Goal: Complete application form: Complete application form

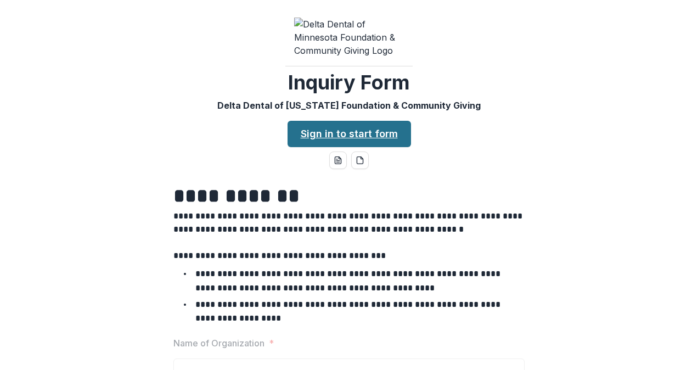
click at [345, 121] on link "Sign in to start form" at bounding box center [349, 134] width 123 height 26
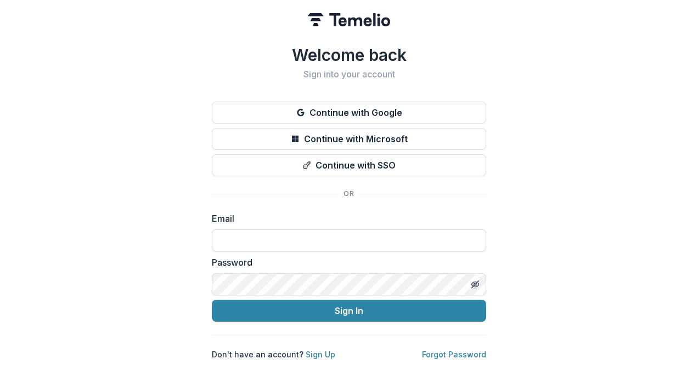
click at [272, 236] on input at bounding box center [349, 240] width 274 height 22
type input "**********"
click at [212, 300] on button "Sign In" at bounding box center [349, 311] width 274 height 22
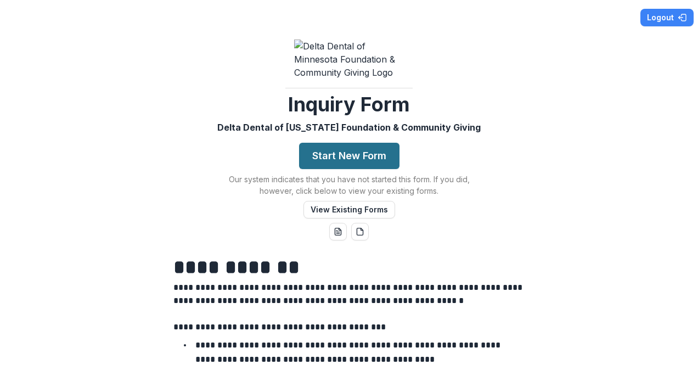
click at [344, 143] on button "Start New Form" at bounding box center [349, 156] width 100 height 26
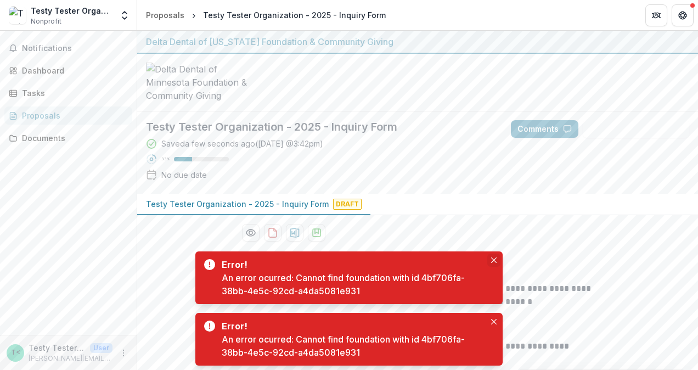
click at [496, 258] on icon "Close" at bounding box center [493, 259] width 5 height 5
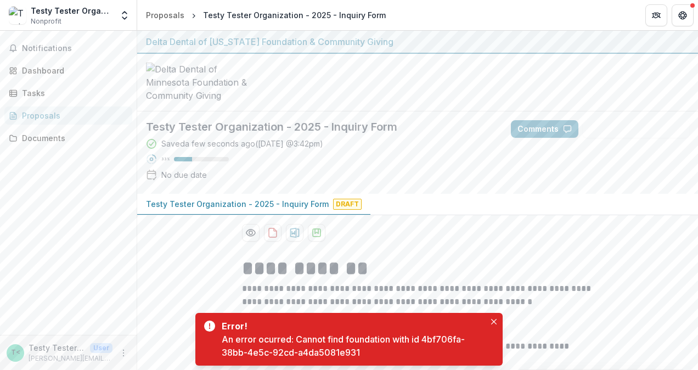
click at [496, 258] on button "Close" at bounding box center [490, 260] width 13 height 13
click at [495, 317] on button "Close" at bounding box center [493, 321] width 13 height 13
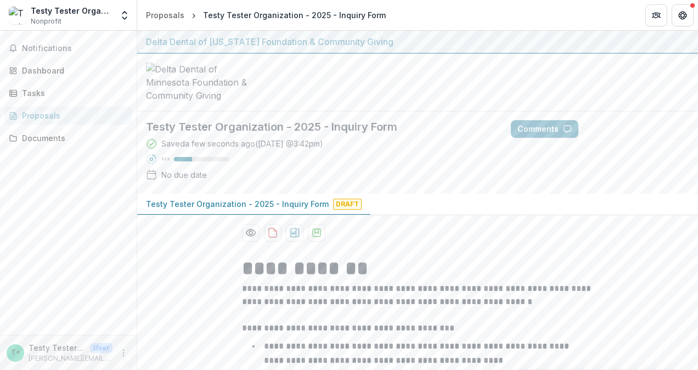
click at [495, 317] on div "Error! An error ocurred: Cannot find foundation with id 4bf706fa-38bb-4e5c-92cd…" at bounding box center [348, 339] width 307 height 53
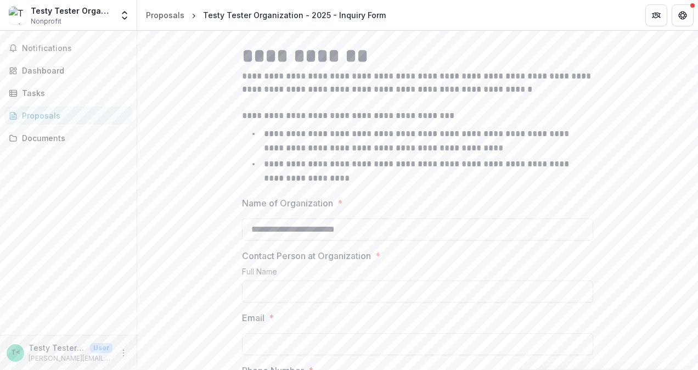
scroll to position [274, 0]
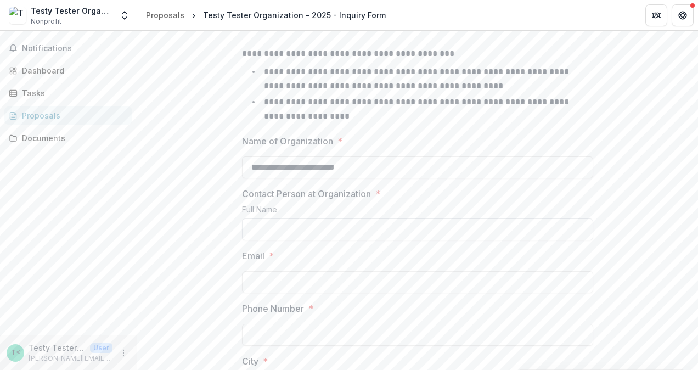
click at [334, 218] on input "Contact Person at Organization *" at bounding box center [417, 229] width 351 height 22
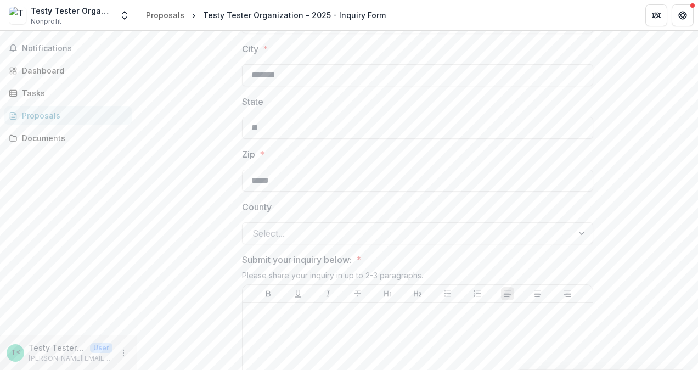
scroll to position [604, 0]
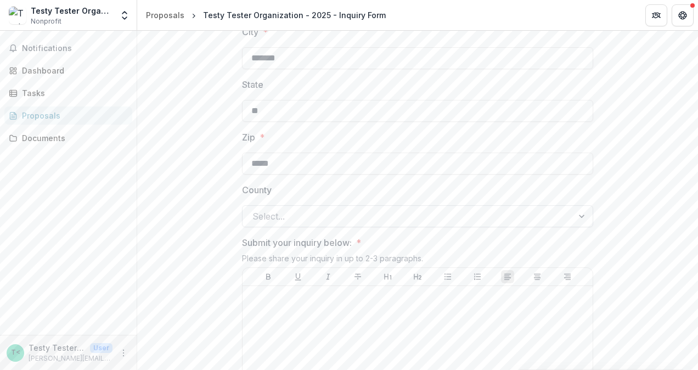
click at [272, 208] on div at bounding box center [407, 215] width 311 height 15
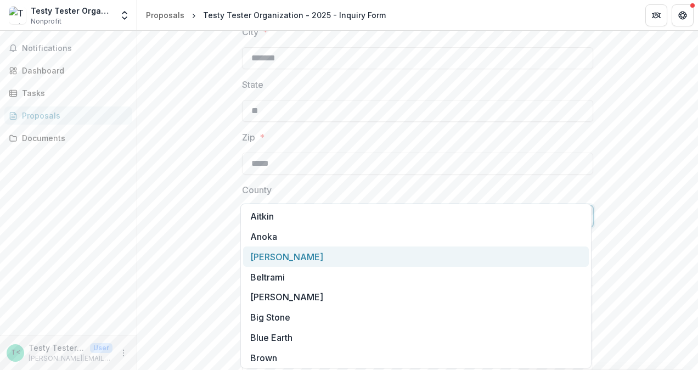
click at [277, 257] on div "Becker" at bounding box center [416, 256] width 346 height 20
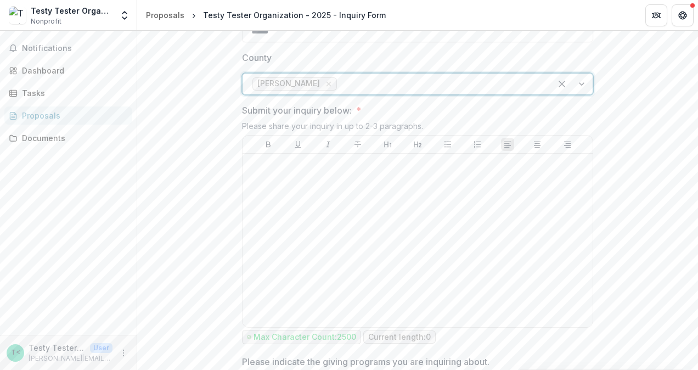
scroll to position [768, 0]
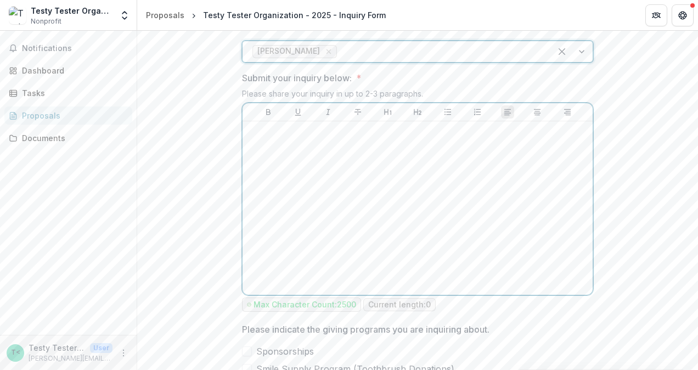
click at [394, 141] on div at bounding box center [417, 208] width 341 height 165
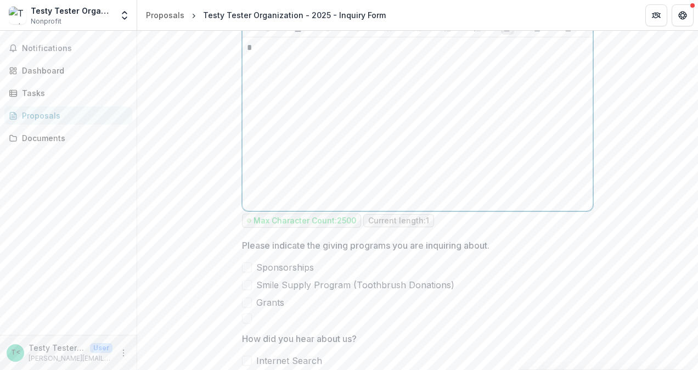
scroll to position [878, 0]
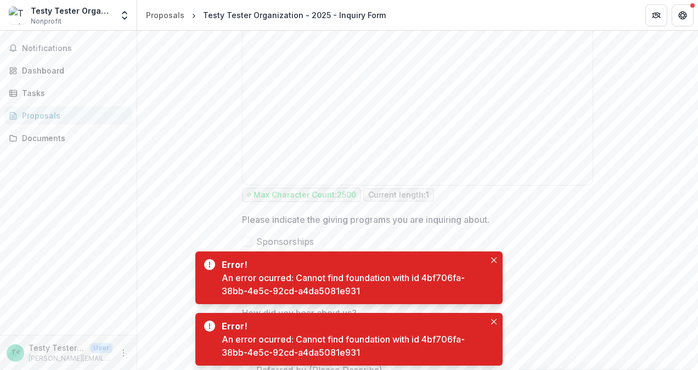
drag, startPoint x: 246, startPoint y: 233, endPoint x: 250, endPoint y: 229, distance: 5.8
click at [249, 254] on span at bounding box center [247, 259] width 10 height 10
drag, startPoint x: 494, startPoint y: 259, endPoint x: 497, endPoint y: 294, distance: 35.2
click at [498, 258] on button "Close" at bounding box center [493, 259] width 13 height 13
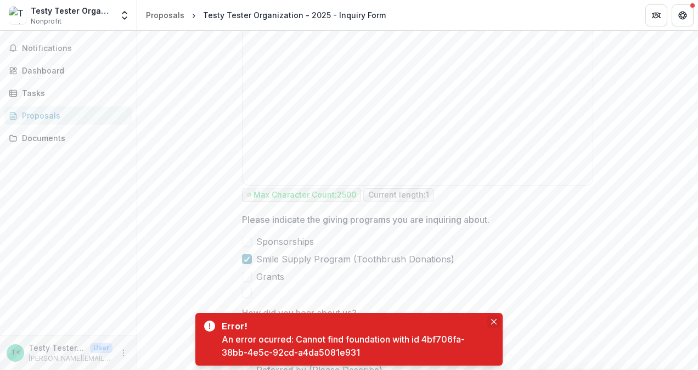
click at [492, 319] on icon "Close" at bounding box center [493, 321] width 5 height 5
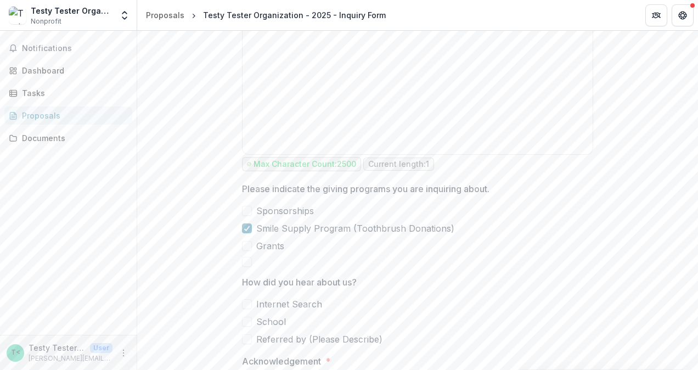
scroll to position [933, 0]
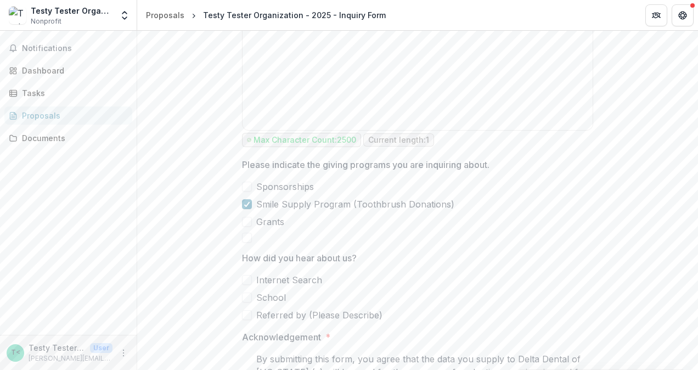
click at [247, 310] on span at bounding box center [247, 315] width 10 height 10
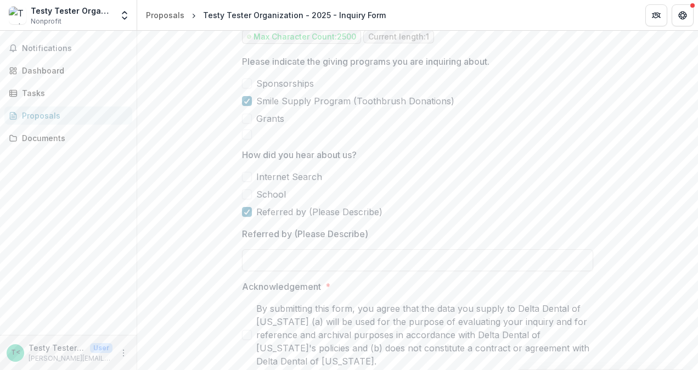
scroll to position [1042, 0]
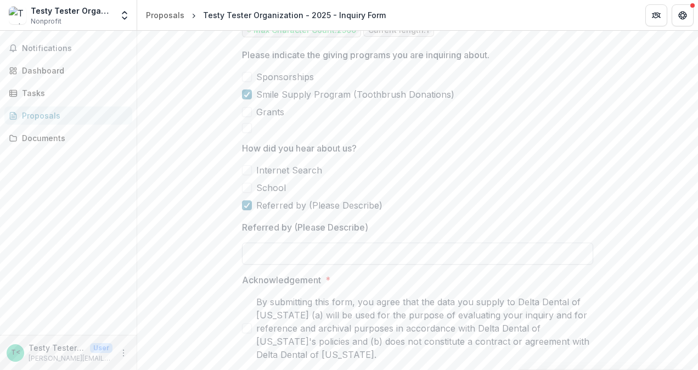
drag, startPoint x: 293, startPoint y: 226, endPoint x: 287, endPoint y: 224, distance: 6.3
click at [293, 243] on input "Referred by (Please Describe)" at bounding box center [417, 254] width 351 height 22
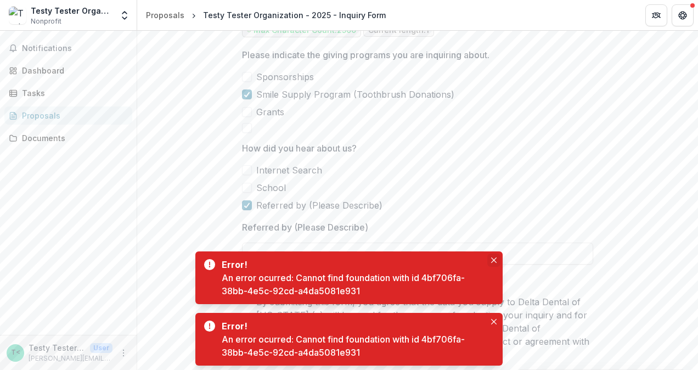
click at [493, 260] on icon "Close" at bounding box center [493, 259] width 5 height 5
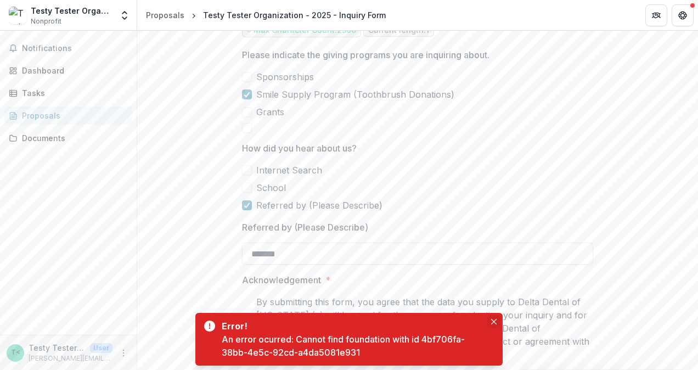
click at [494, 320] on icon "Close" at bounding box center [493, 321] width 5 height 5
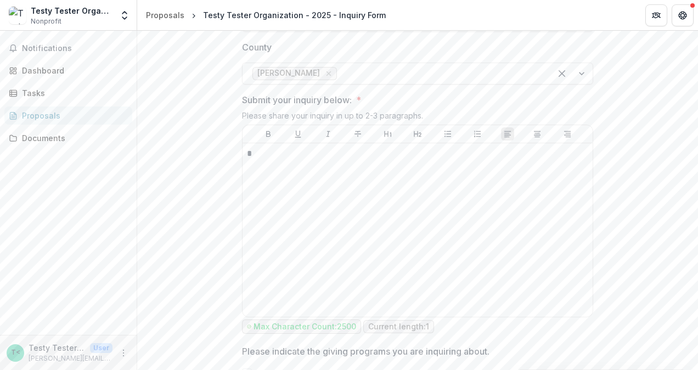
scroll to position [713, 0]
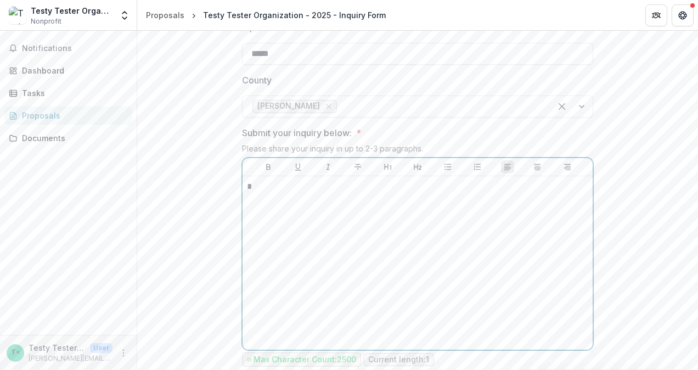
click at [305, 181] on p "*" at bounding box center [418, 187] width 342 height 12
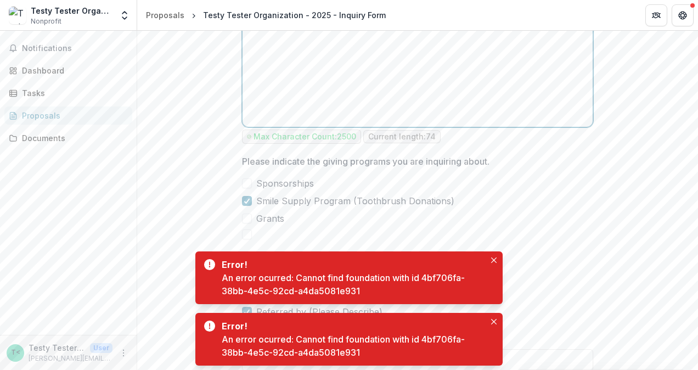
scroll to position [1042, 0]
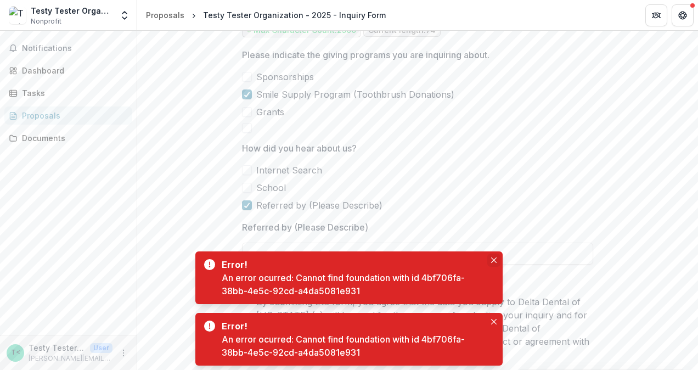
click at [498, 258] on button "Close" at bounding box center [493, 259] width 13 height 13
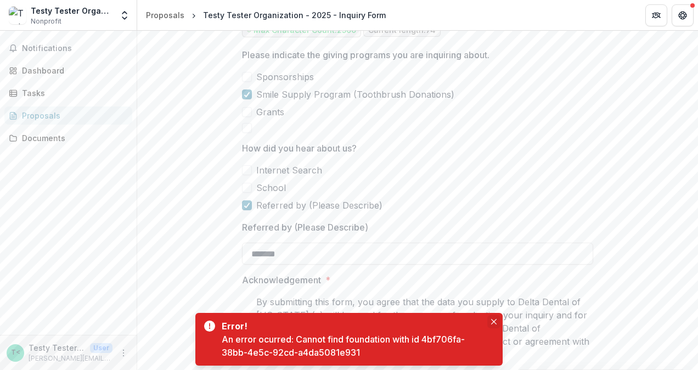
click at [494, 323] on icon "Close" at bounding box center [493, 321] width 5 height 5
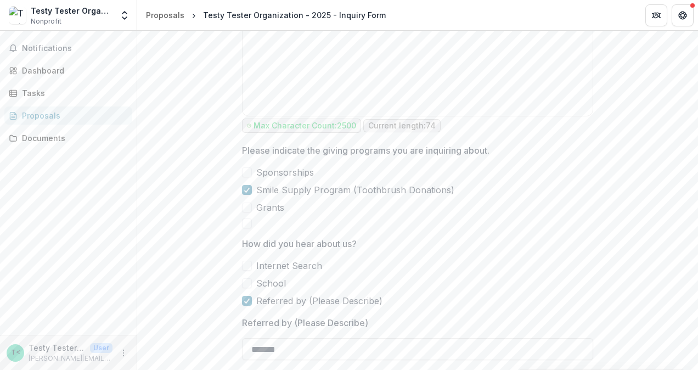
scroll to position [944, 0]
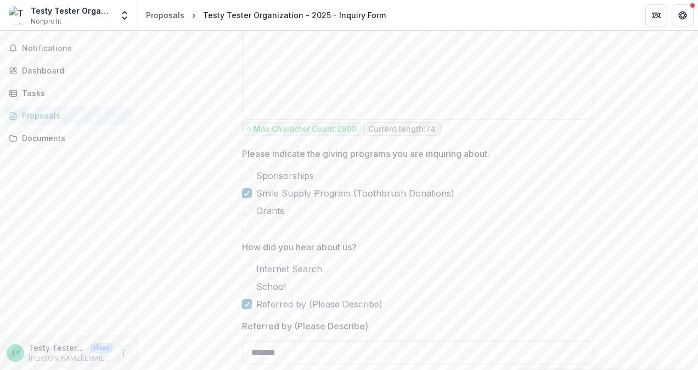
click at [351, 341] on input "******" at bounding box center [417, 352] width 351 height 22
type input "*"
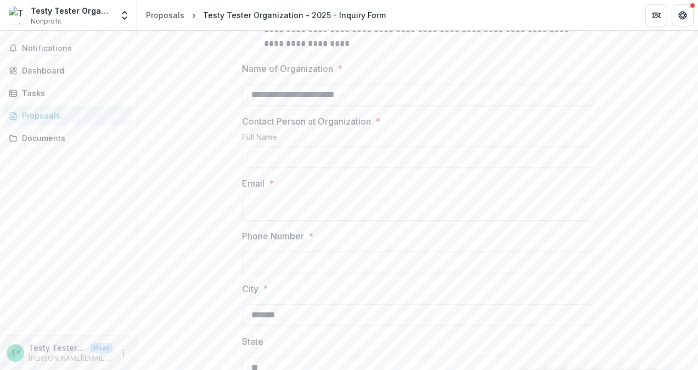
scroll to position [340, 0]
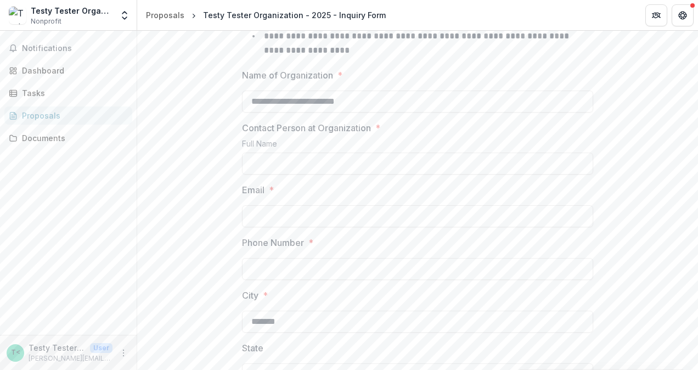
click at [394, 258] on input "Phone Number *" at bounding box center [417, 269] width 351 height 22
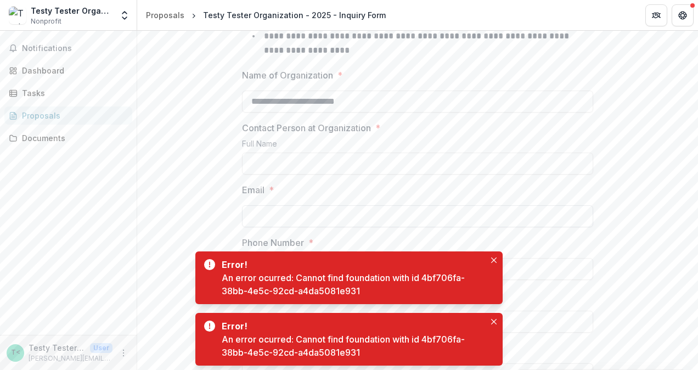
type input "**********"
click at [328, 205] on input "Email *" at bounding box center [417, 216] width 351 height 22
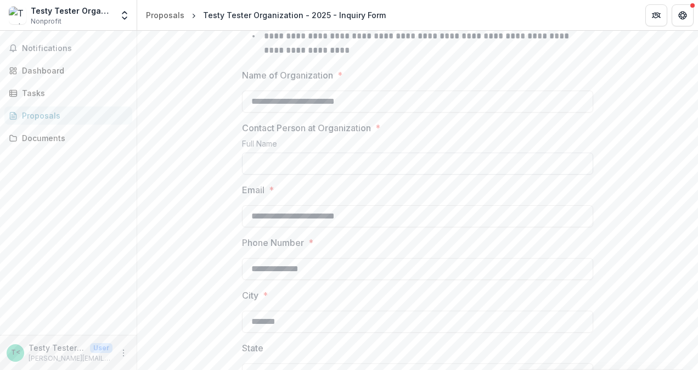
type input "**********"
click at [313, 153] on input "Contact Person at Organization *" at bounding box center [417, 164] width 351 height 22
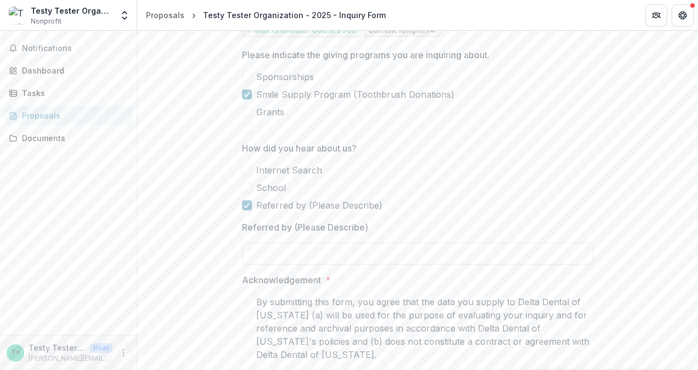
scroll to position [1053, 0]
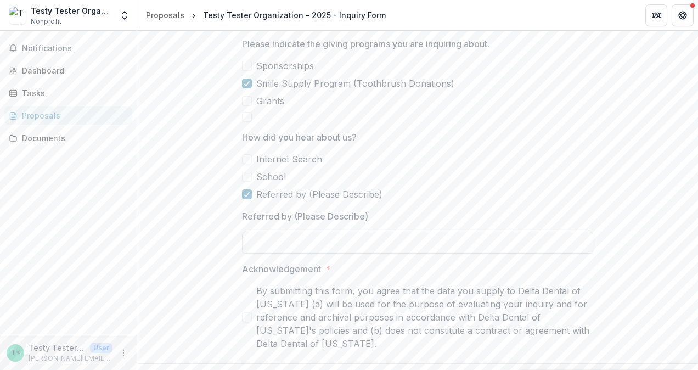
type input "**********"
click at [339, 232] on input "Referred by (Please Describe)" at bounding box center [417, 243] width 351 height 22
click at [45, 117] on div "Proposals" at bounding box center [73, 116] width 102 height 12
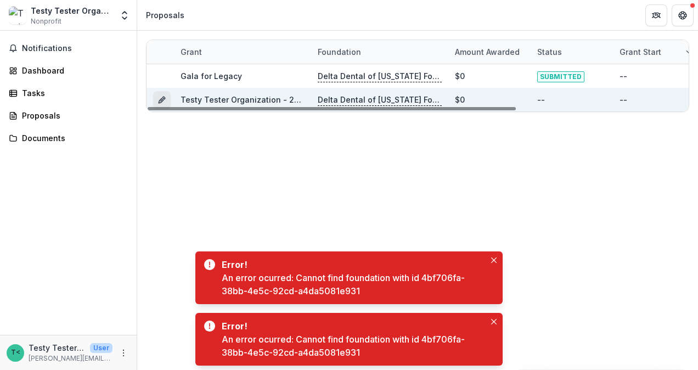
click at [161, 99] on line "Grant c104d4f7-7910-47a6-99d6-efa90eb0c496" at bounding box center [162, 100] width 2 height 2
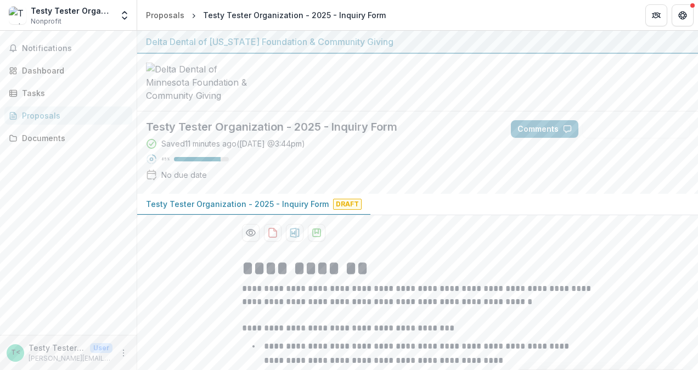
click at [212, 198] on p "Testy Tester Organization - 2025 - Inquiry Form" at bounding box center [237, 204] width 183 height 12
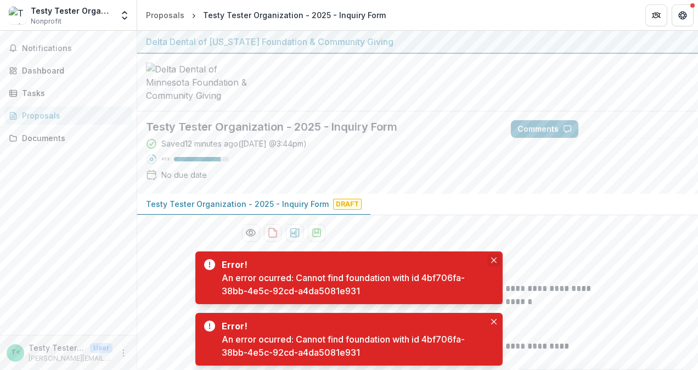
click at [496, 259] on icon "Close" at bounding box center [493, 259] width 5 height 5
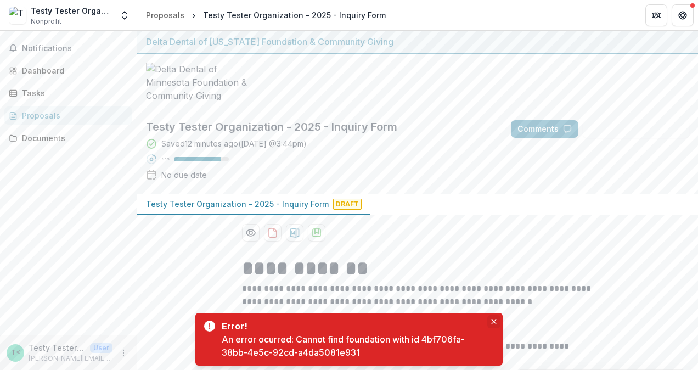
click at [493, 320] on icon "Close" at bounding box center [493, 321] width 5 height 5
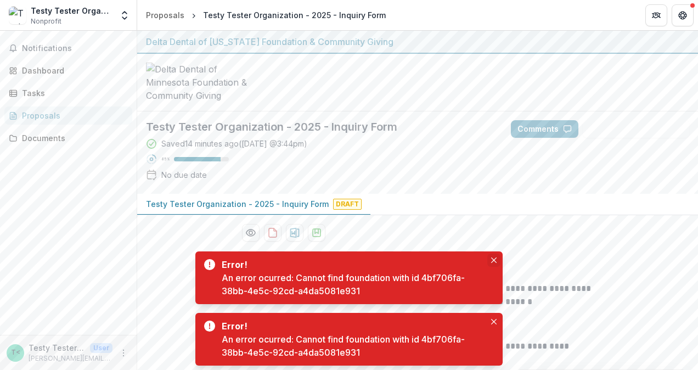
click at [498, 258] on button "Close" at bounding box center [493, 259] width 13 height 13
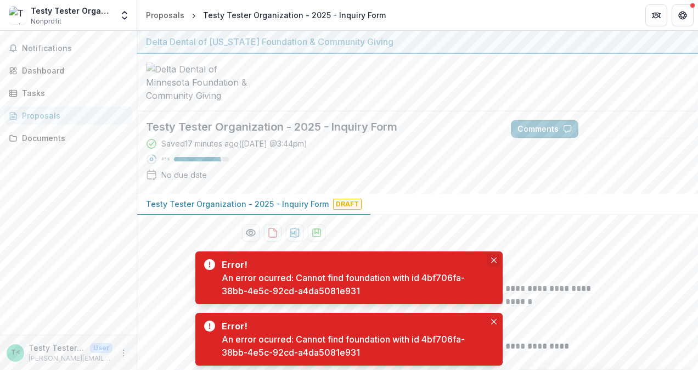
click at [493, 259] on icon "Close" at bounding box center [493, 259] width 5 height 5
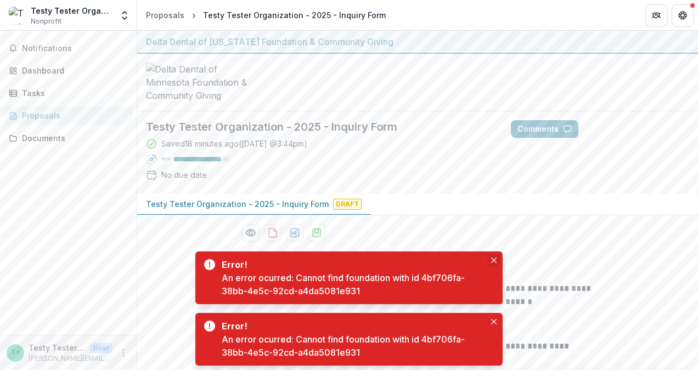
click at [492, 259] on icon "Close" at bounding box center [493, 259] width 5 height 5
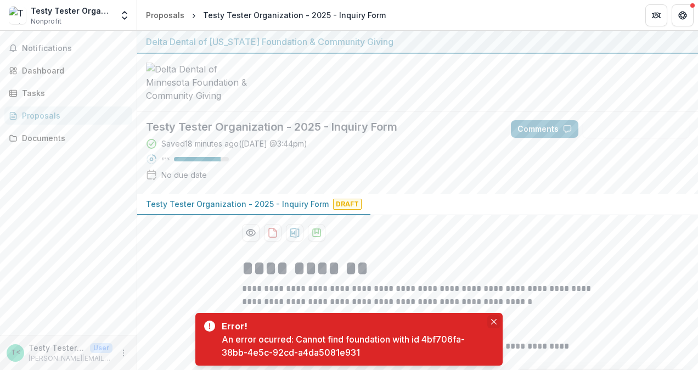
click at [495, 324] on icon "Close" at bounding box center [493, 321] width 5 height 5
click at [494, 324] on icon "Close" at bounding box center [493, 321] width 5 height 5
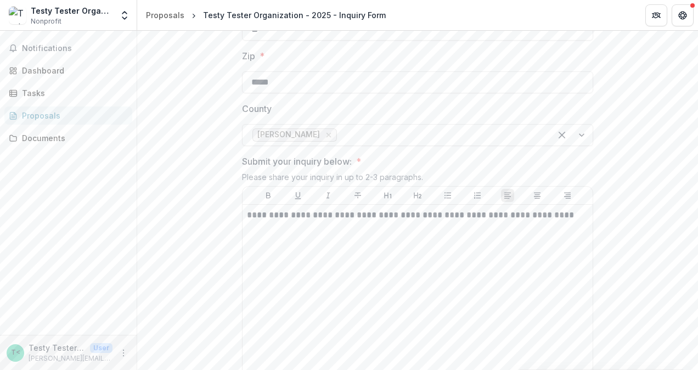
scroll to position [768, 0]
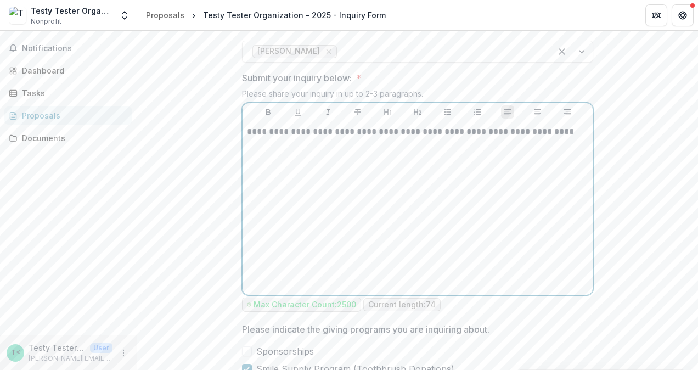
click at [256, 126] on p "**********" at bounding box center [418, 132] width 342 height 12
click at [257, 126] on p "**********" at bounding box center [418, 132] width 342 height 12
click at [283, 126] on p "**********" at bounding box center [418, 132] width 342 height 12
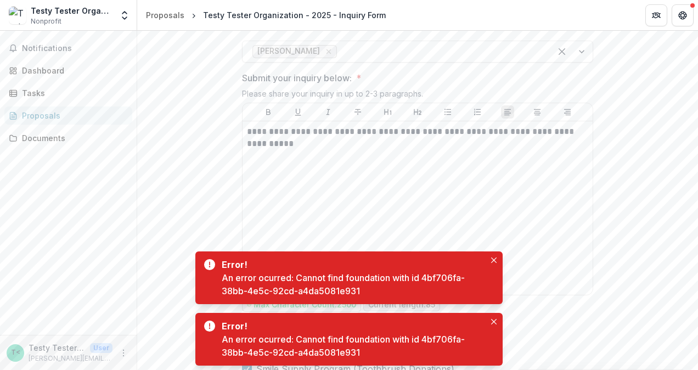
click at [40, 117] on div "Proposals" at bounding box center [73, 116] width 102 height 12
